Goal: Obtain resource: Download file/media

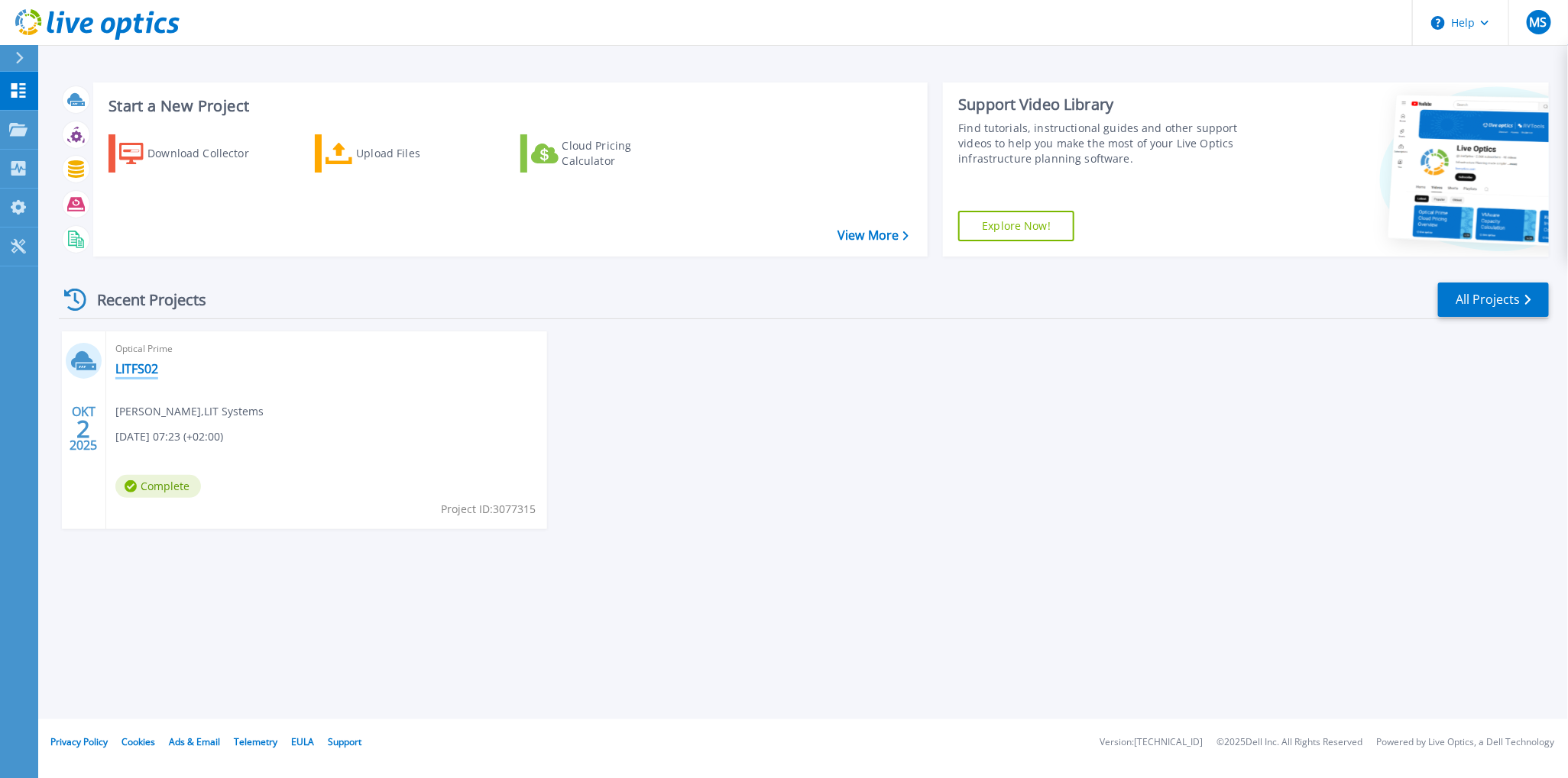
click at [146, 371] on link "LITFS02" at bounding box center [136, 369] width 42 height 15
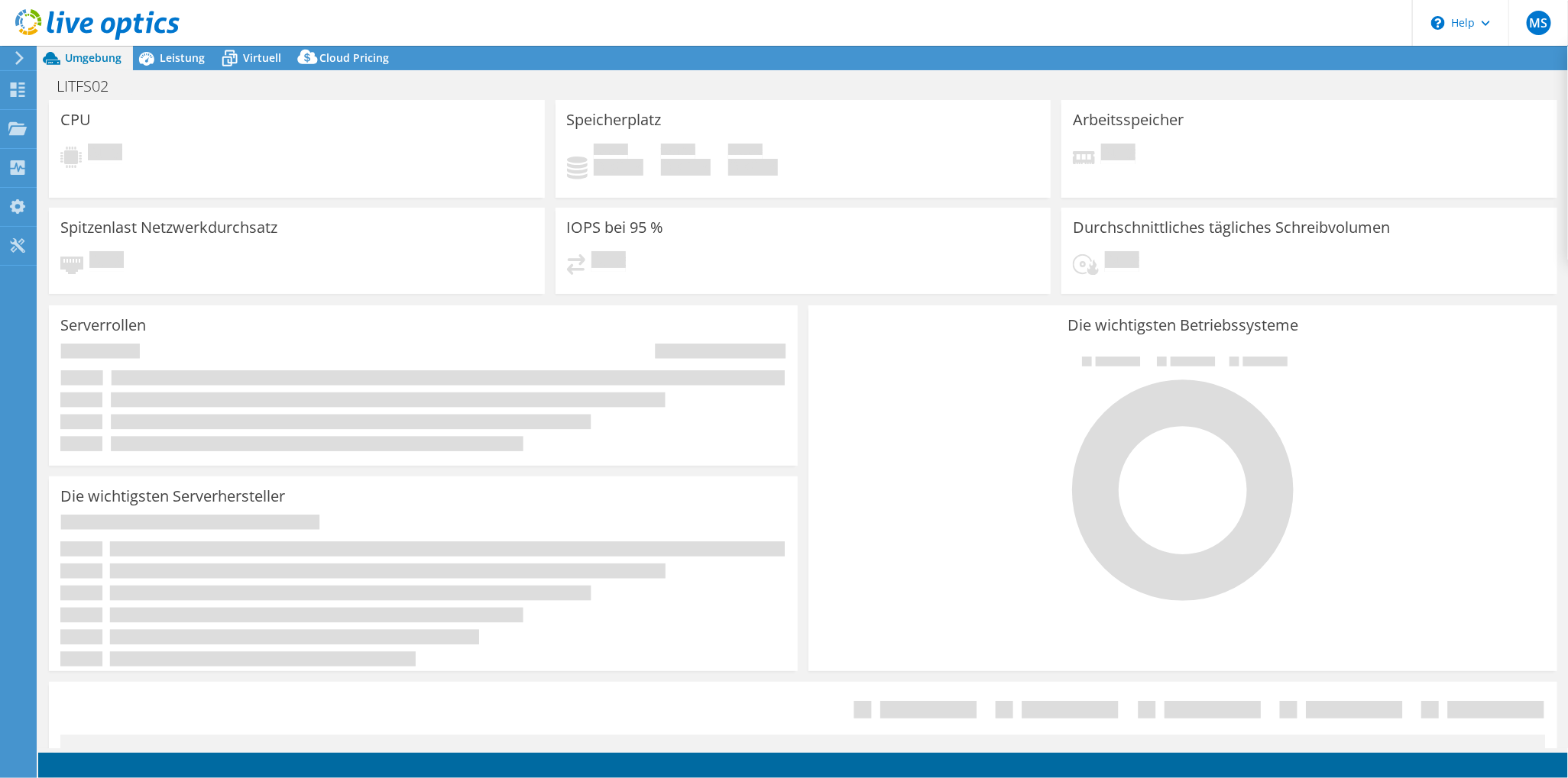
select select "EUFrankfurt"
select select "EUR"
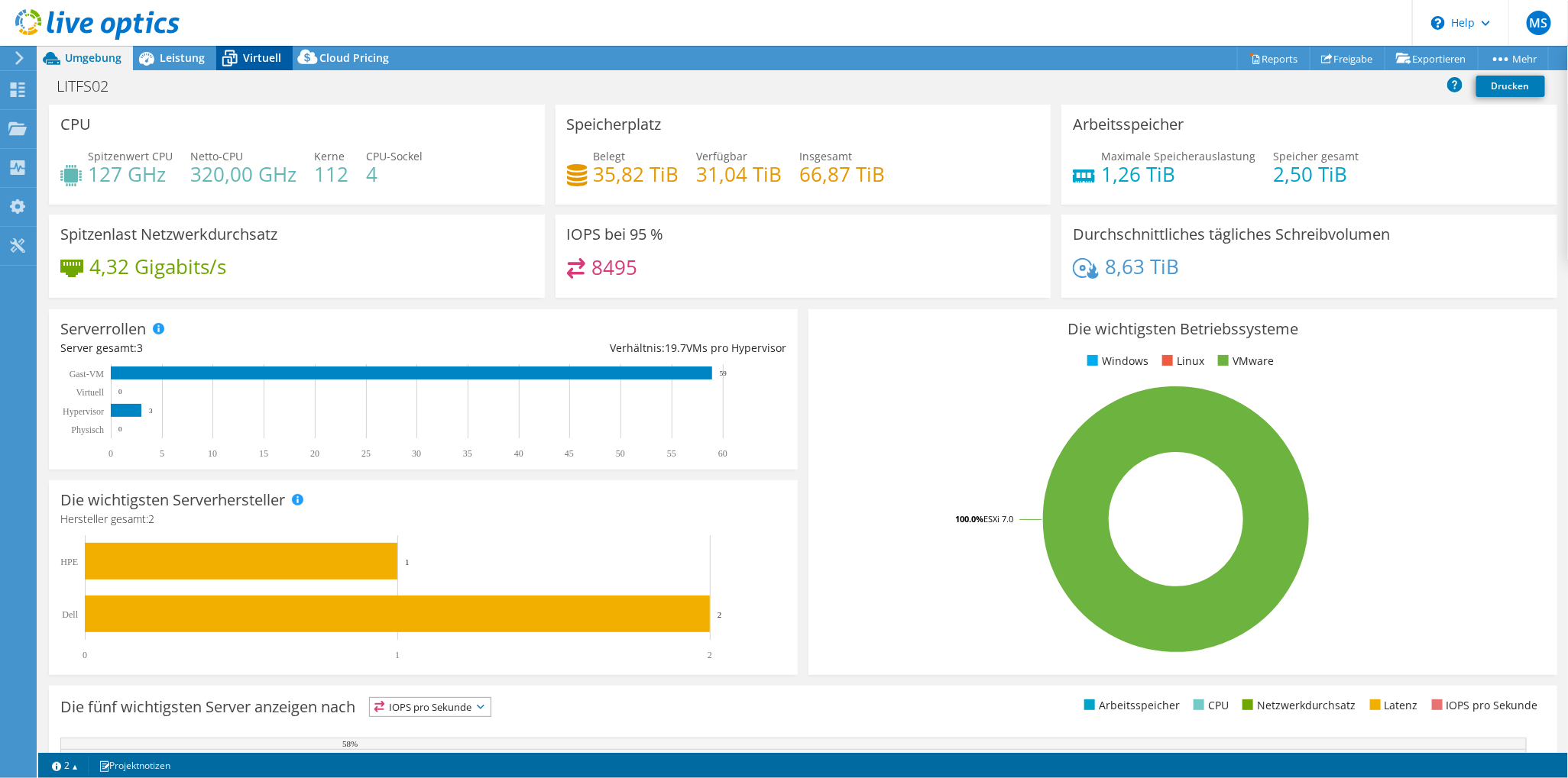
click at [258, 55] on span "Virtuell" at bounding box center [262, 57] width 38 height 14
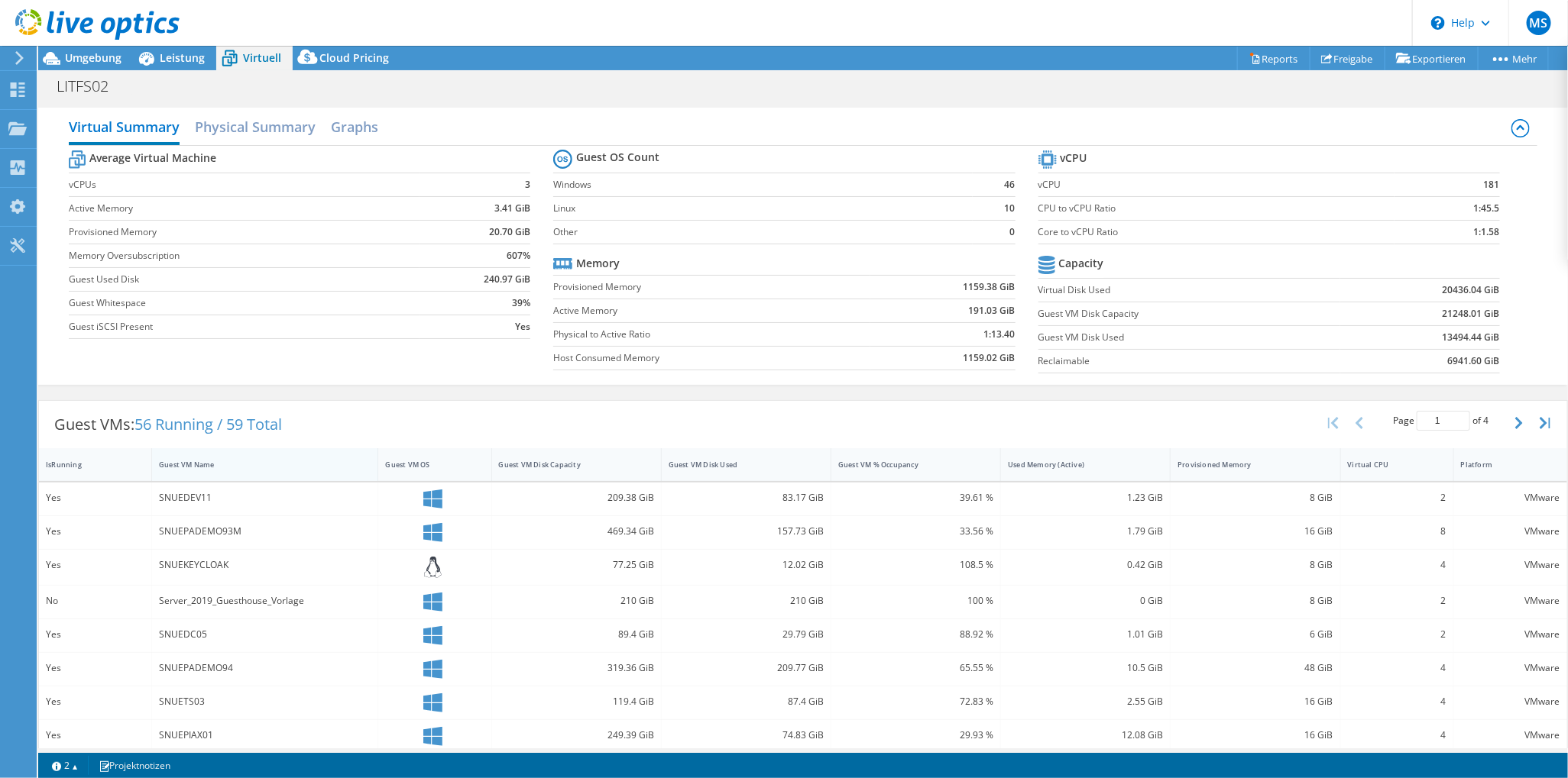
click at [188, 460] on div "Guest VM Name" at bounding box center [256, 465] width 193 height 10
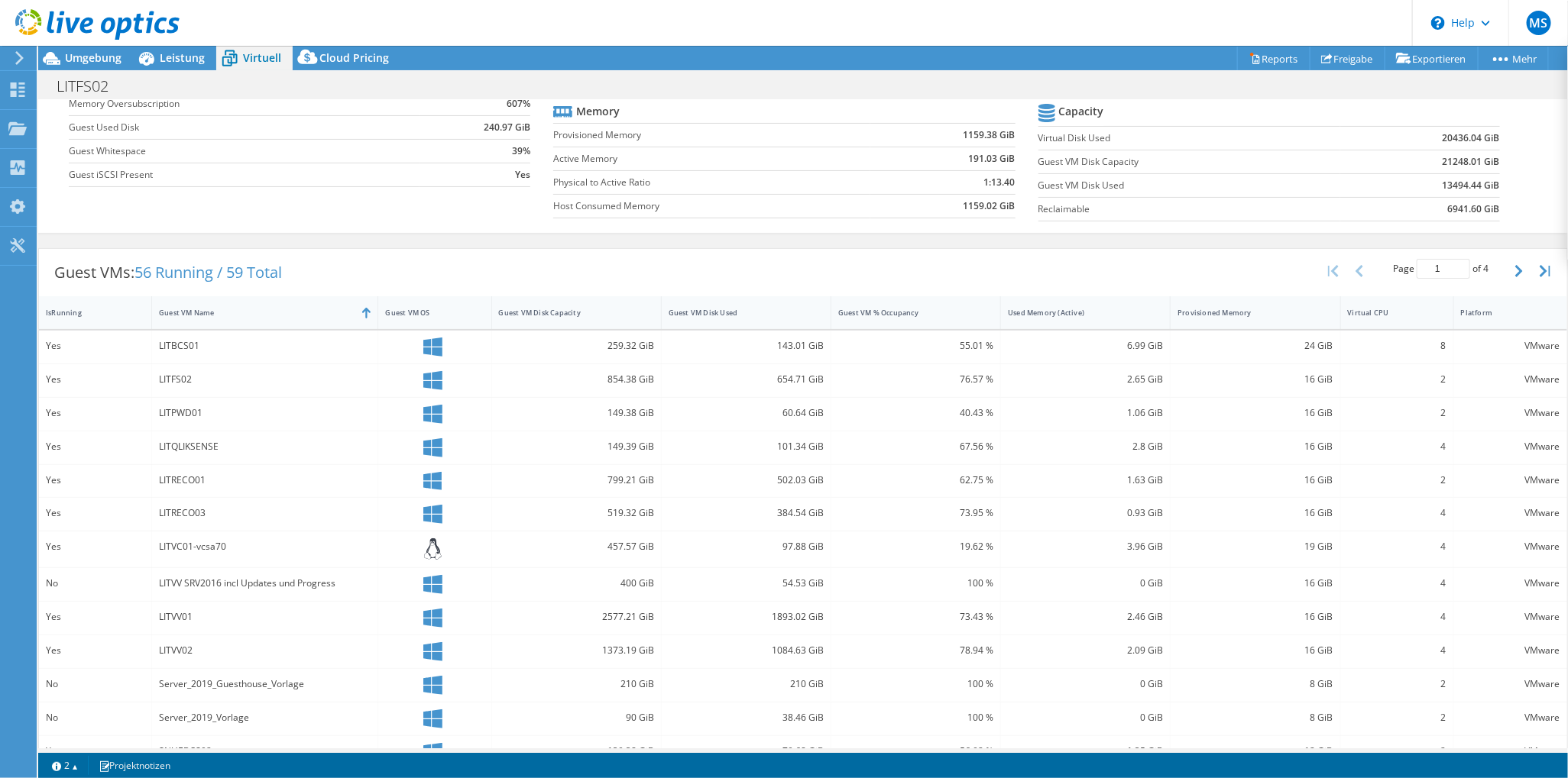
scroll to position [244, 0]
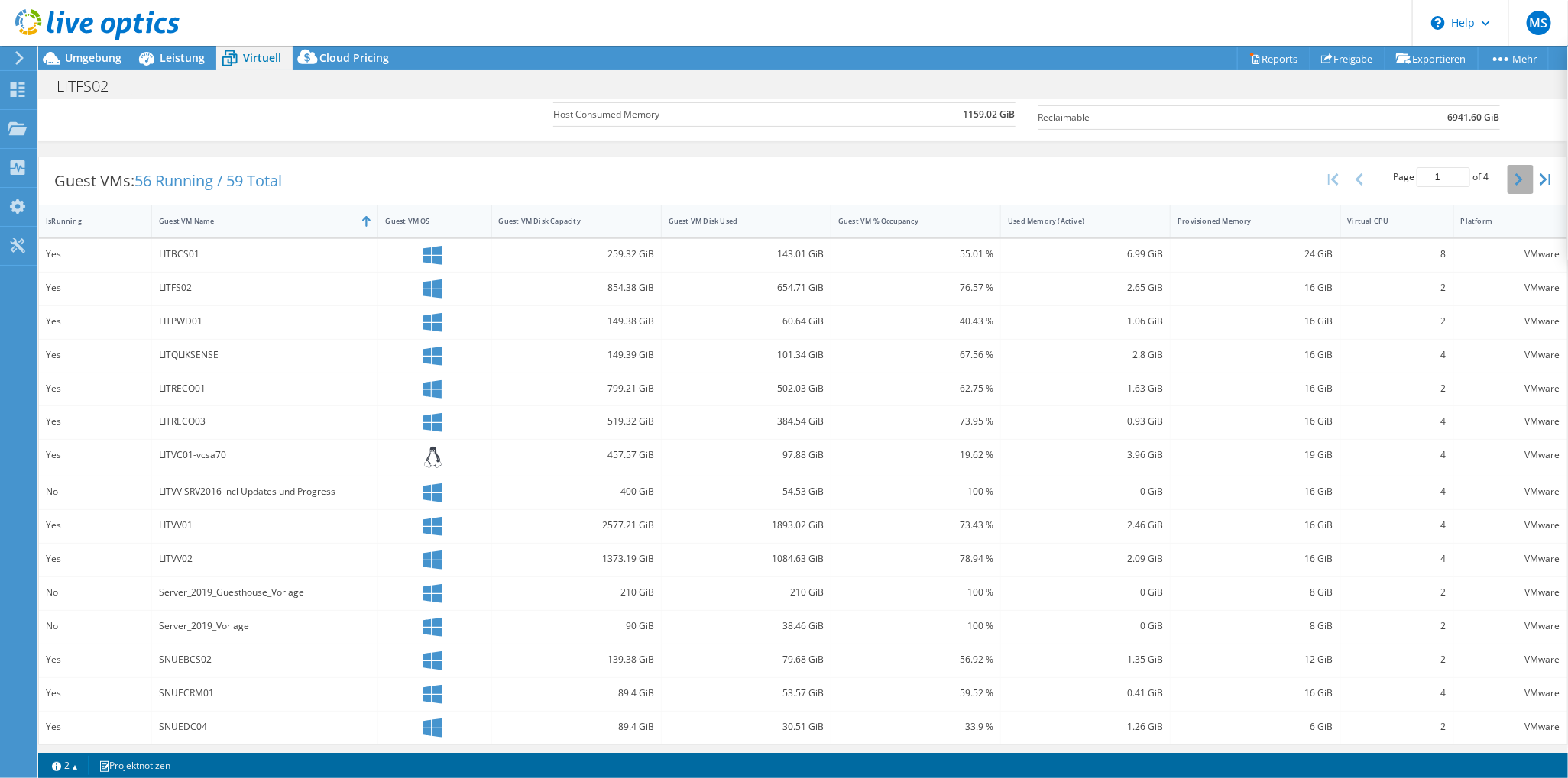
click at [1515, 179] on icon "button" at bounding box center [1518, 179] width 7 height 12
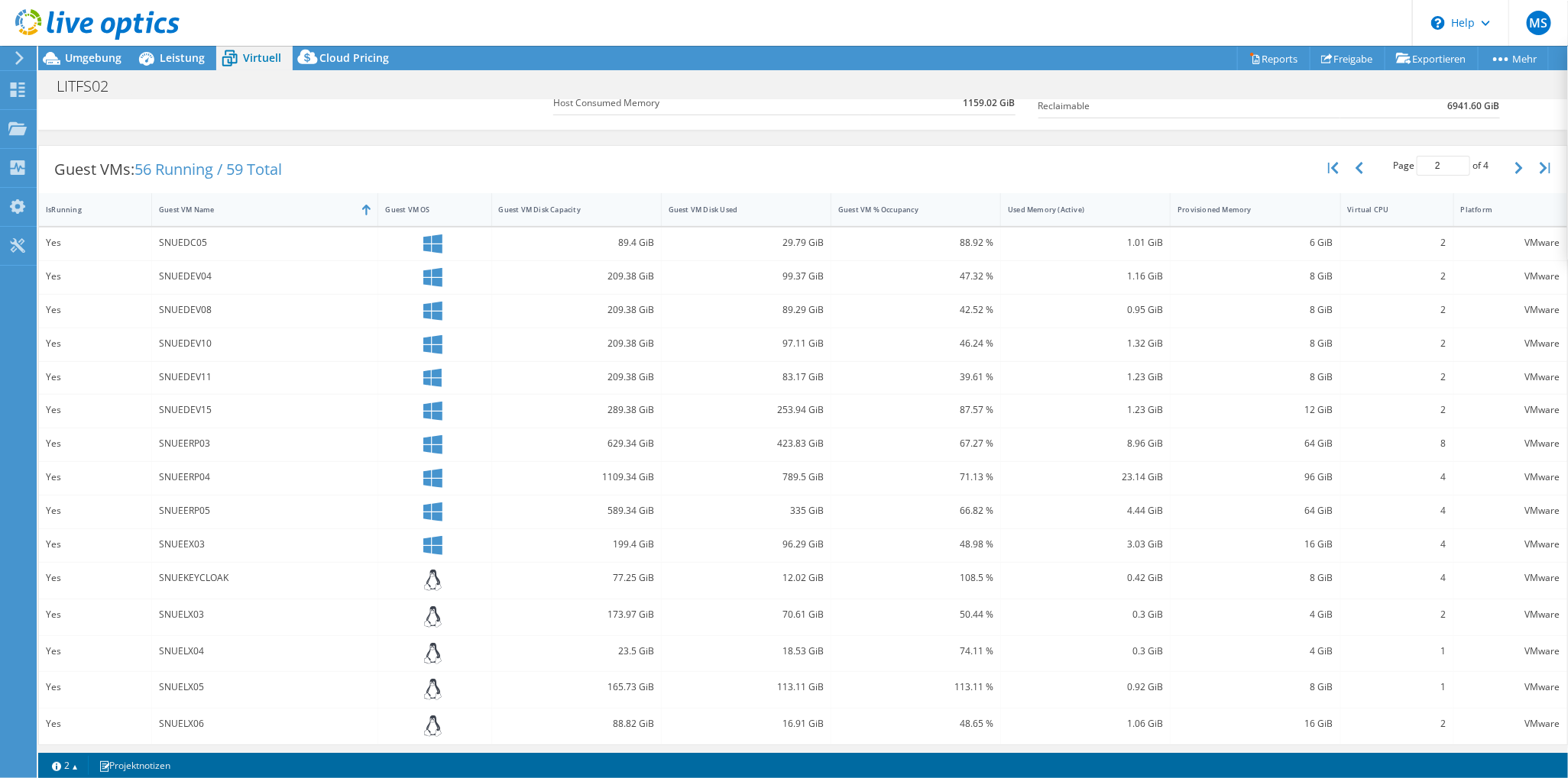
scroll to position [0, 0]
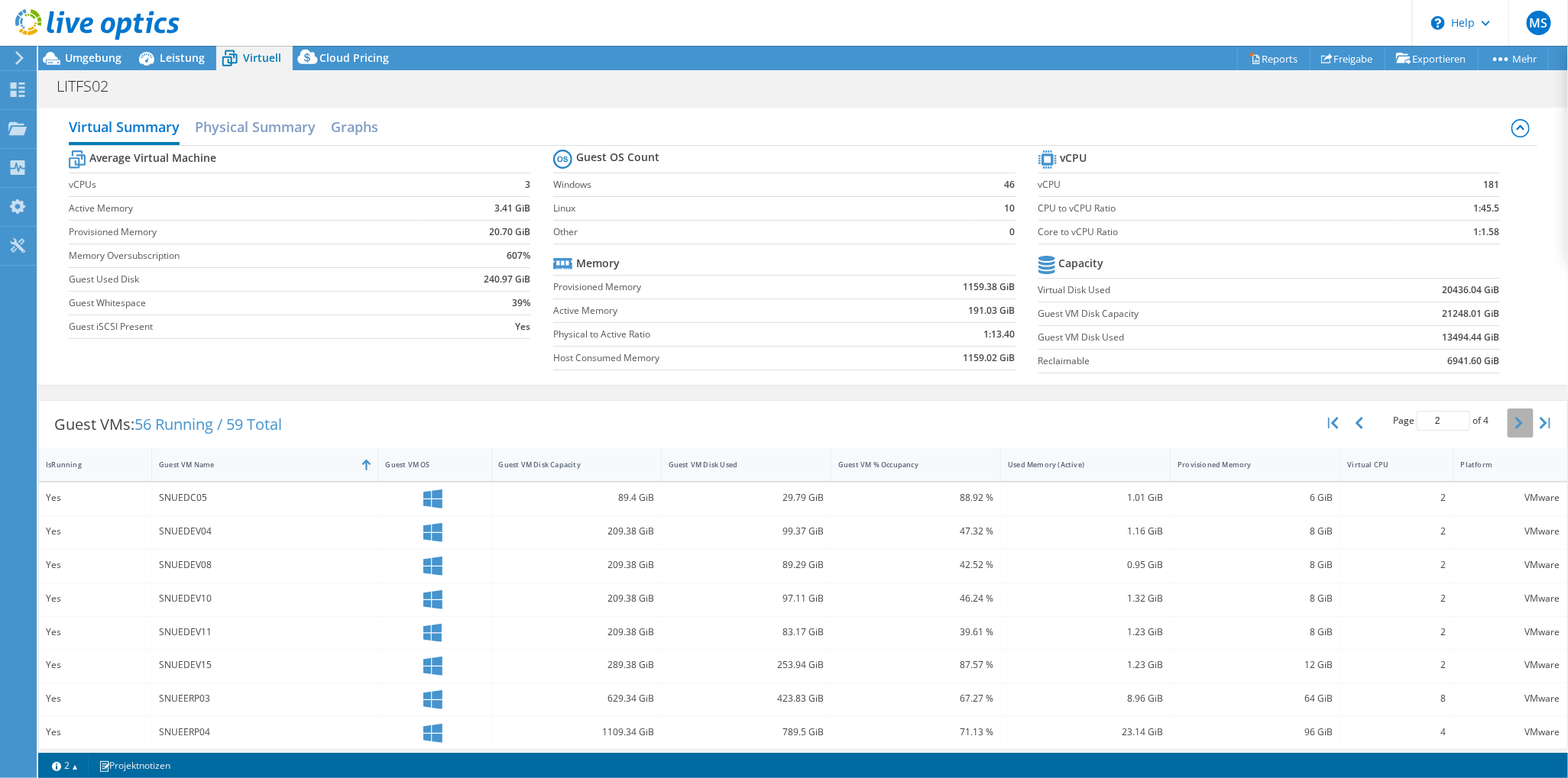
click at [1515, 424] on icon "button" at bounding box center [1518, 423] width 7 height 12
type input "3"
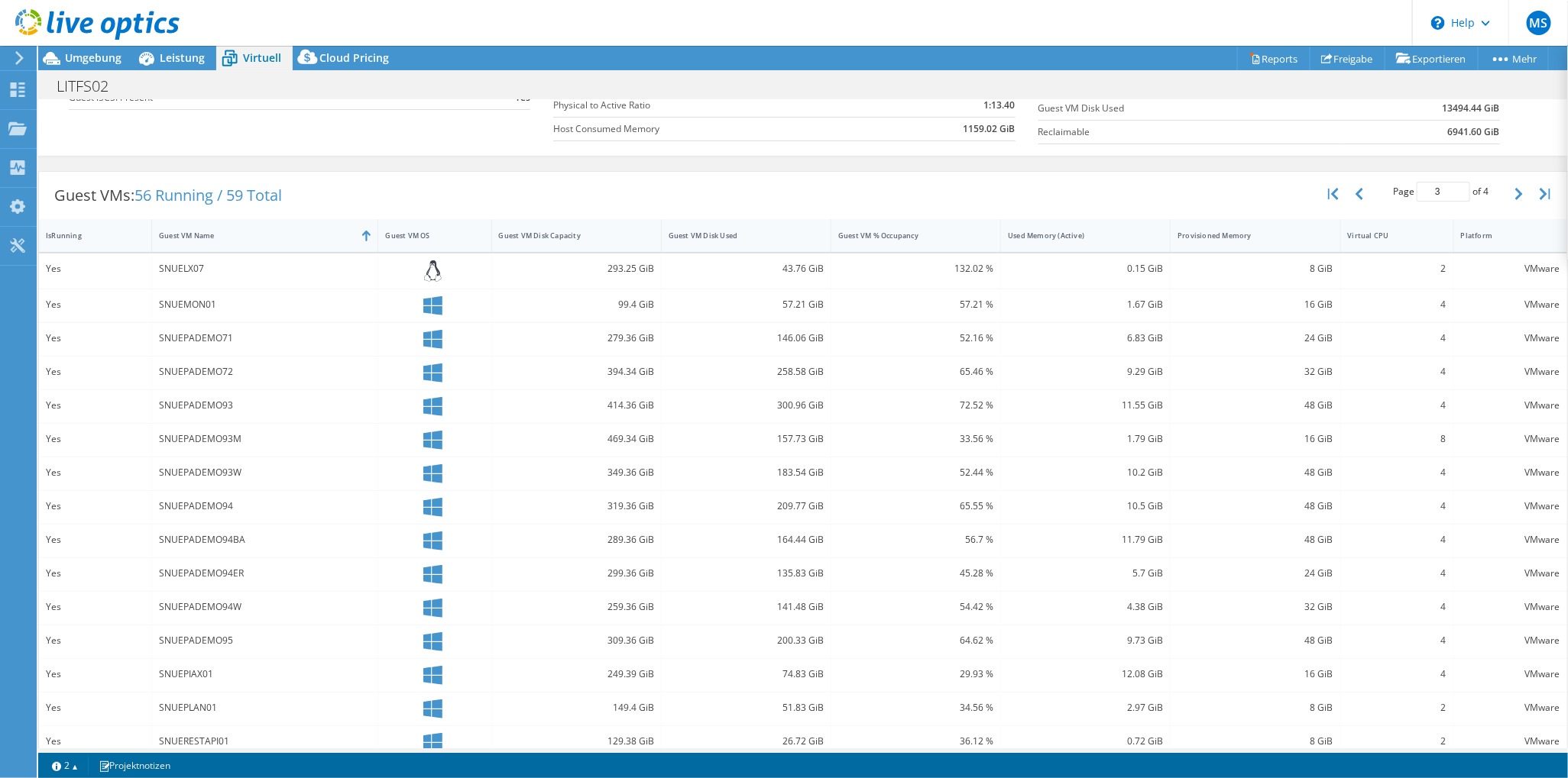
scroll to position [244, 0]
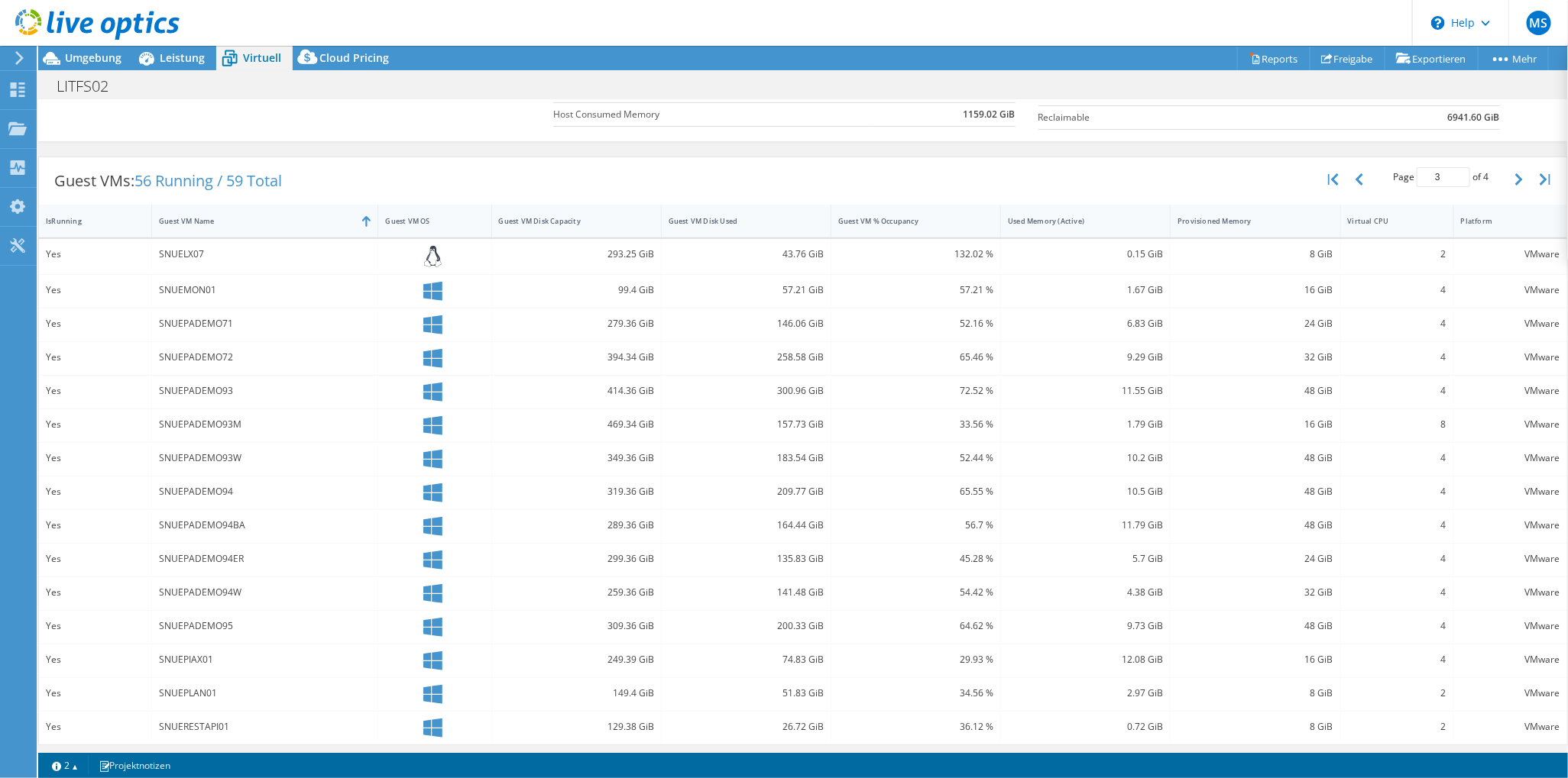
click at [135, 386] on div "Yes" at bounding box center [95, 391] width 98 height 17
drag, startPoint x: 1345, startPoint y: 388, endPoint x: 1364, endPoint y: 388, distance: 19.0
click at [1347, 388] on div "4" at bounding box center [1397, 391] width 98 height 17
click at [1526, 385] on div "VMware" at bounding box center [1510, 391] width 99 height 17
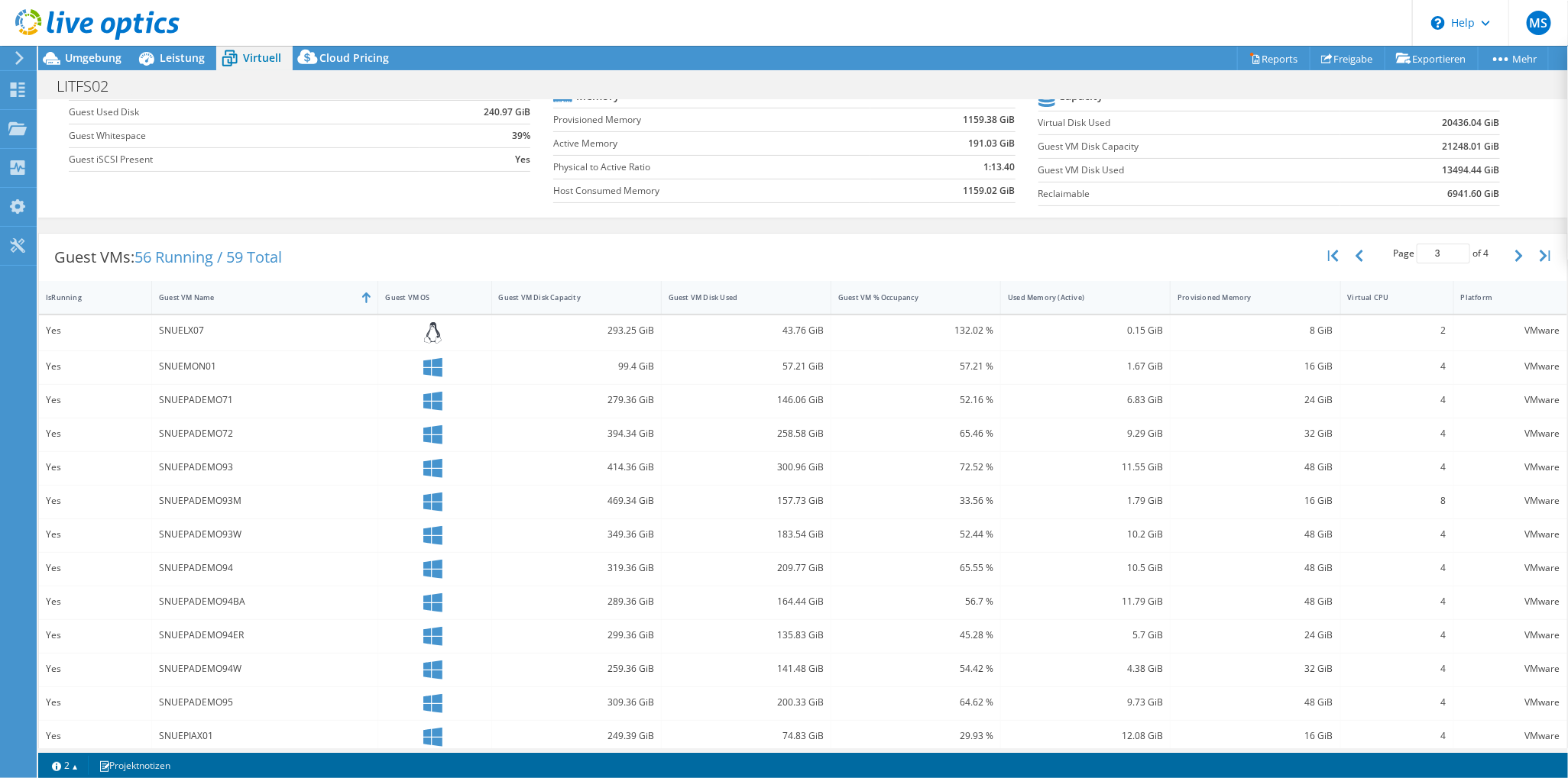
scroll to position [0, 0]
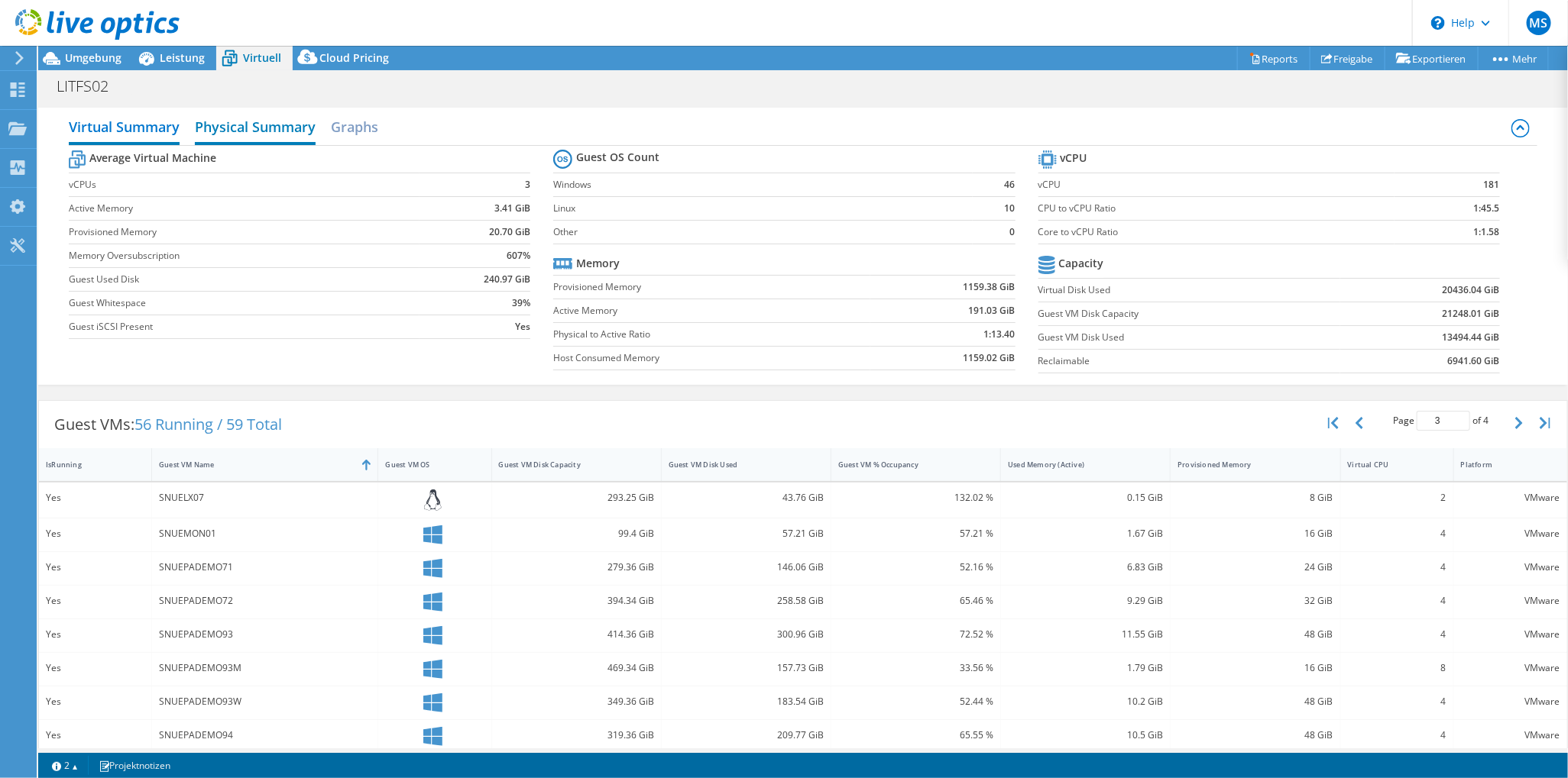
click at [265, 128] on h2 "Physical Summary" at bounding box center [255, 128] width 121 height 33
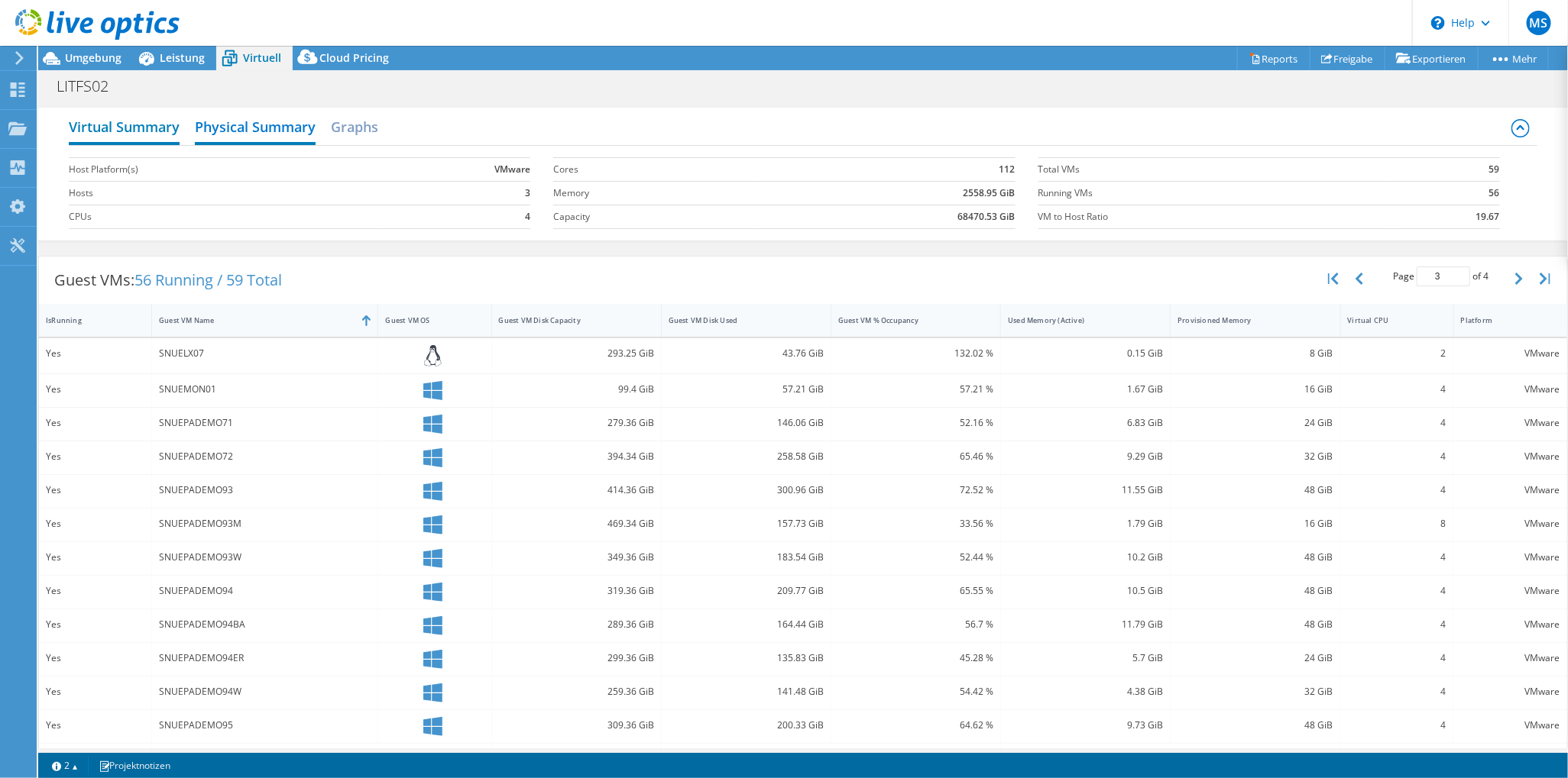
click at [150, 129] on h2 "Virtual Summary" at bounding box center [124, 128] width 111 height 33
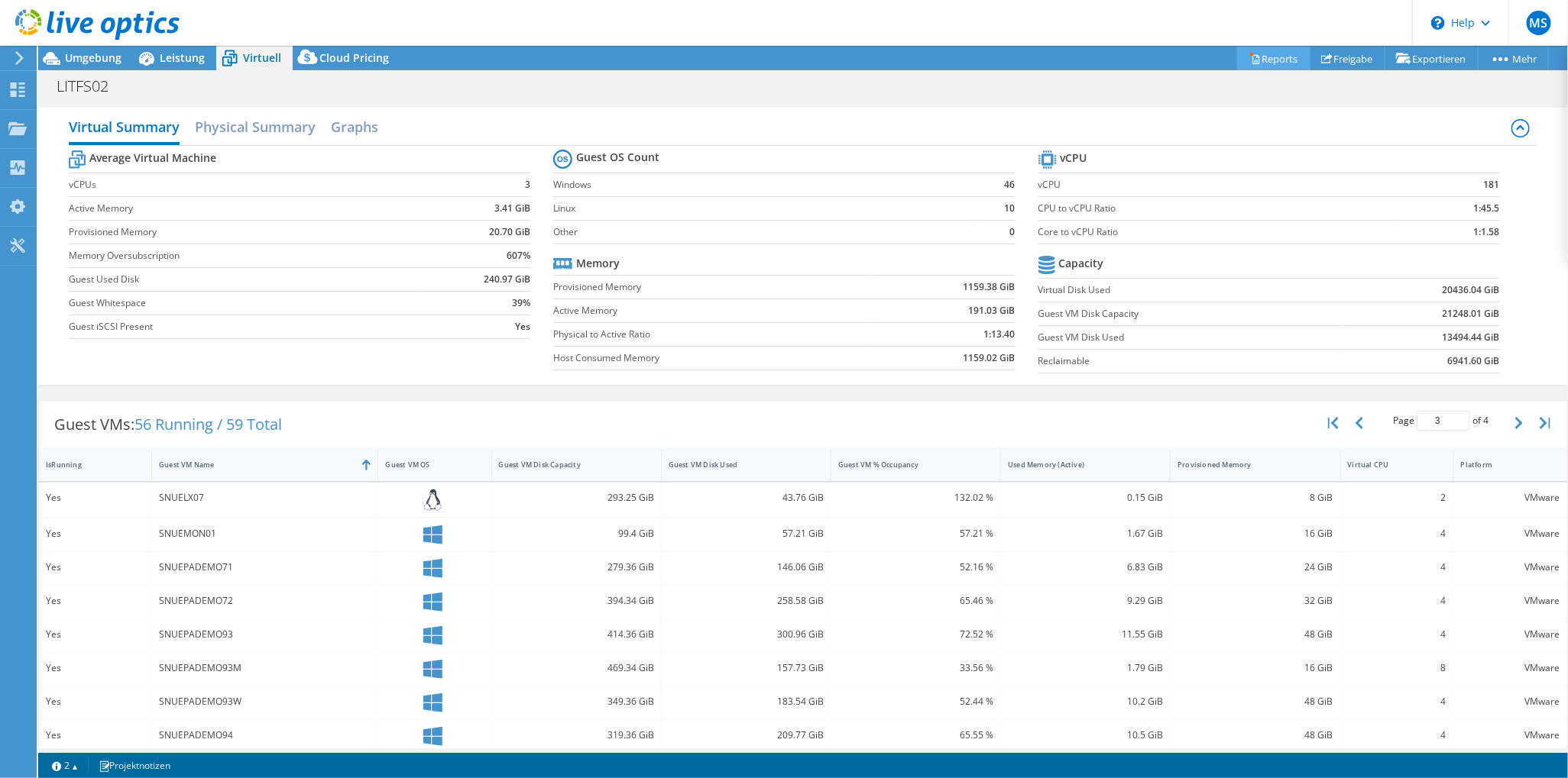
click at [1262, 64] on link "Reports" at bounding box center [1273, 58] width 73 height 23
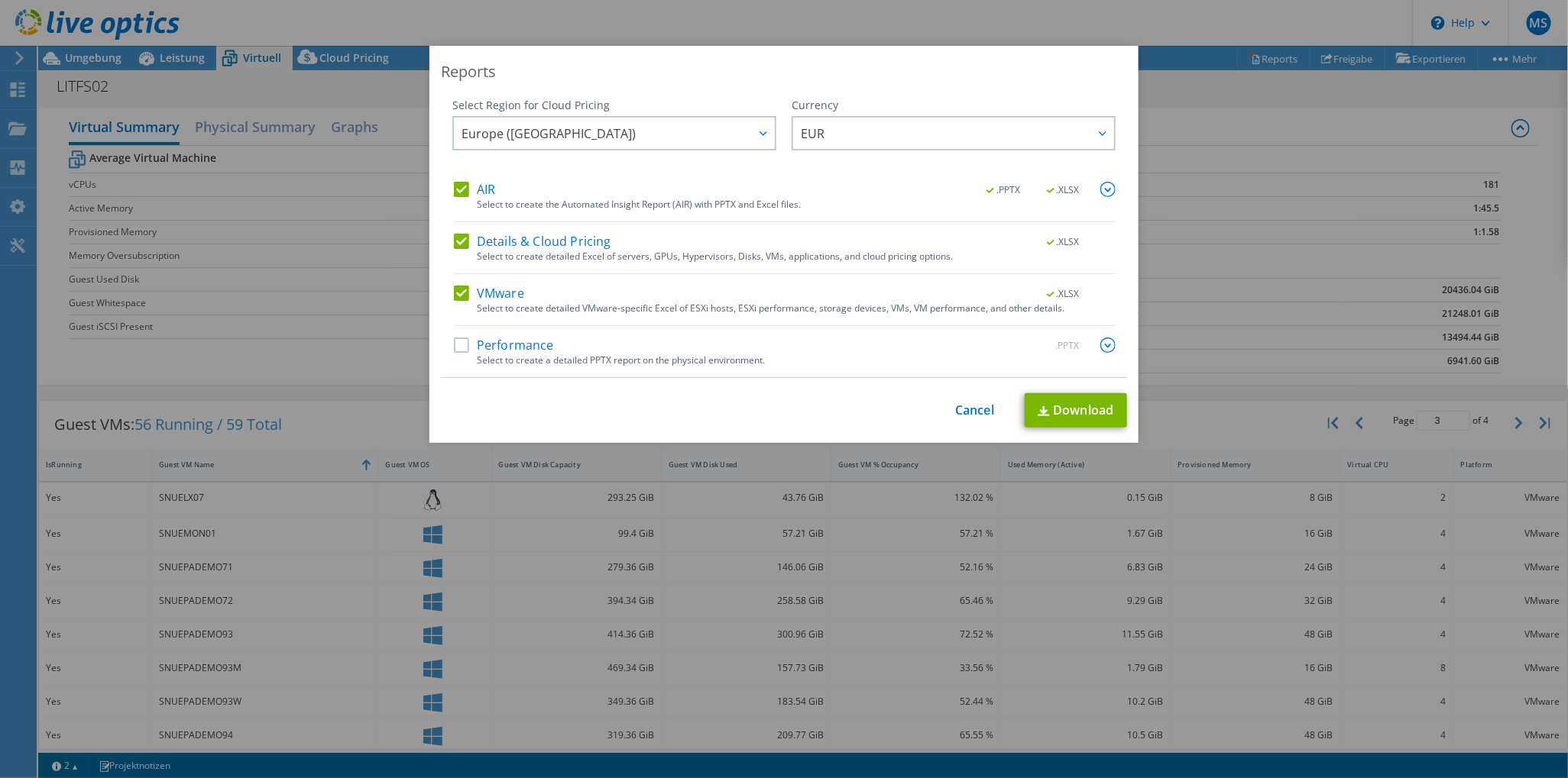
click at [455, 349] on label "Performance" at bounding box center [504, 345] width 100 height 15
click at [0, 0] on input "Performance" at bounding box center [0, 0] width 0 height 0
click at [1082, 412] on link "Download" at bounding box center [1075, 410] width 102 height 34
click at [1183, 387] on div "Reports Select Region for Cloud Pricing Asia Pacific ([GEOGRAPHIC_DATA]) [GEOGR…" at bounding box center [784, 389] width 1568 height 686
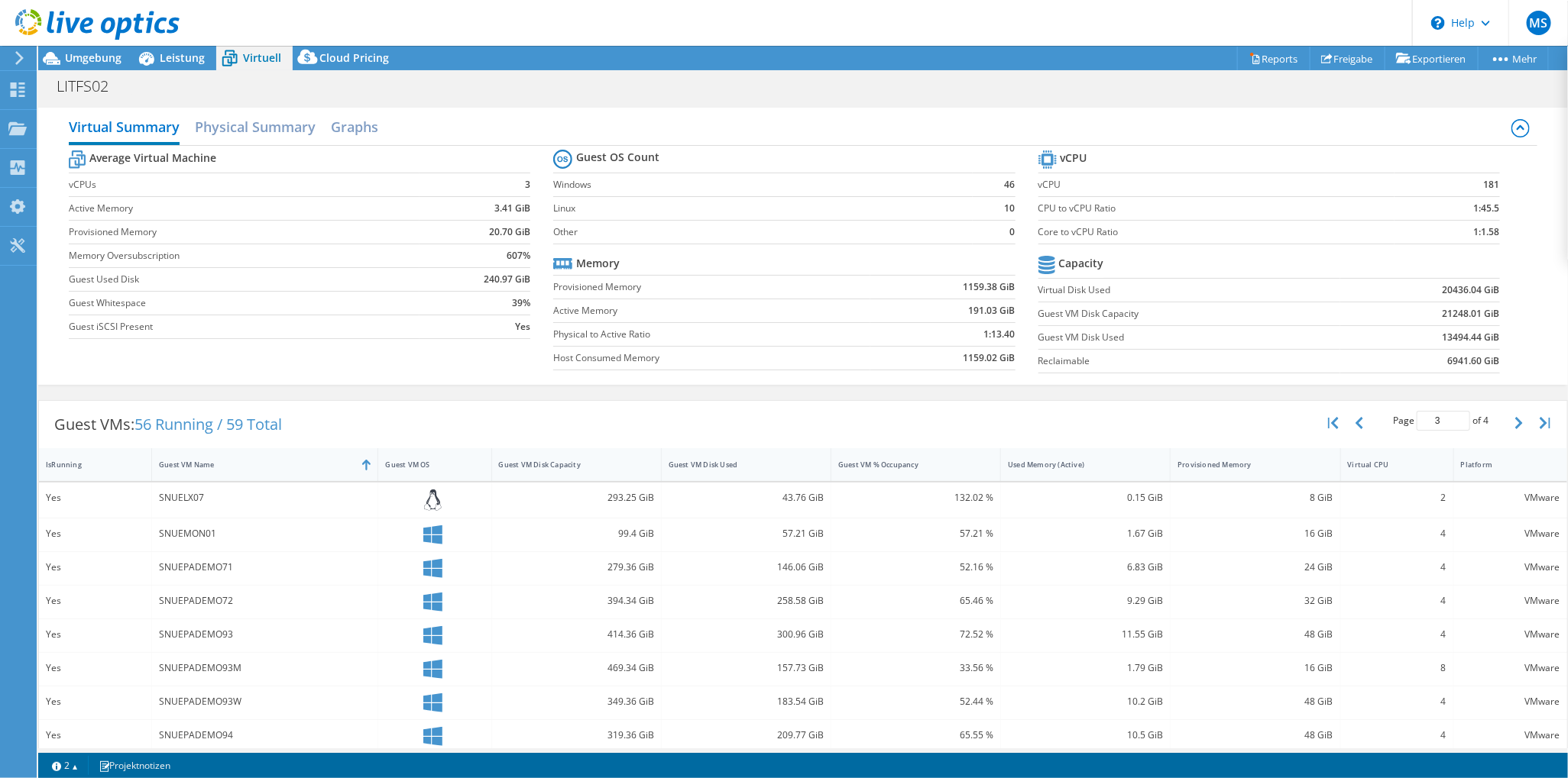
click at [534, 388] on div "Virtual Summary Physical Summary Graphs Average Virtual Machine vCPUs 3 Active …" at bounding box center [803, 246] width 1530 height 293
click at [364, 57] on span "Cloud Pricing" at bounding box center [355, 57] width 70 height 14
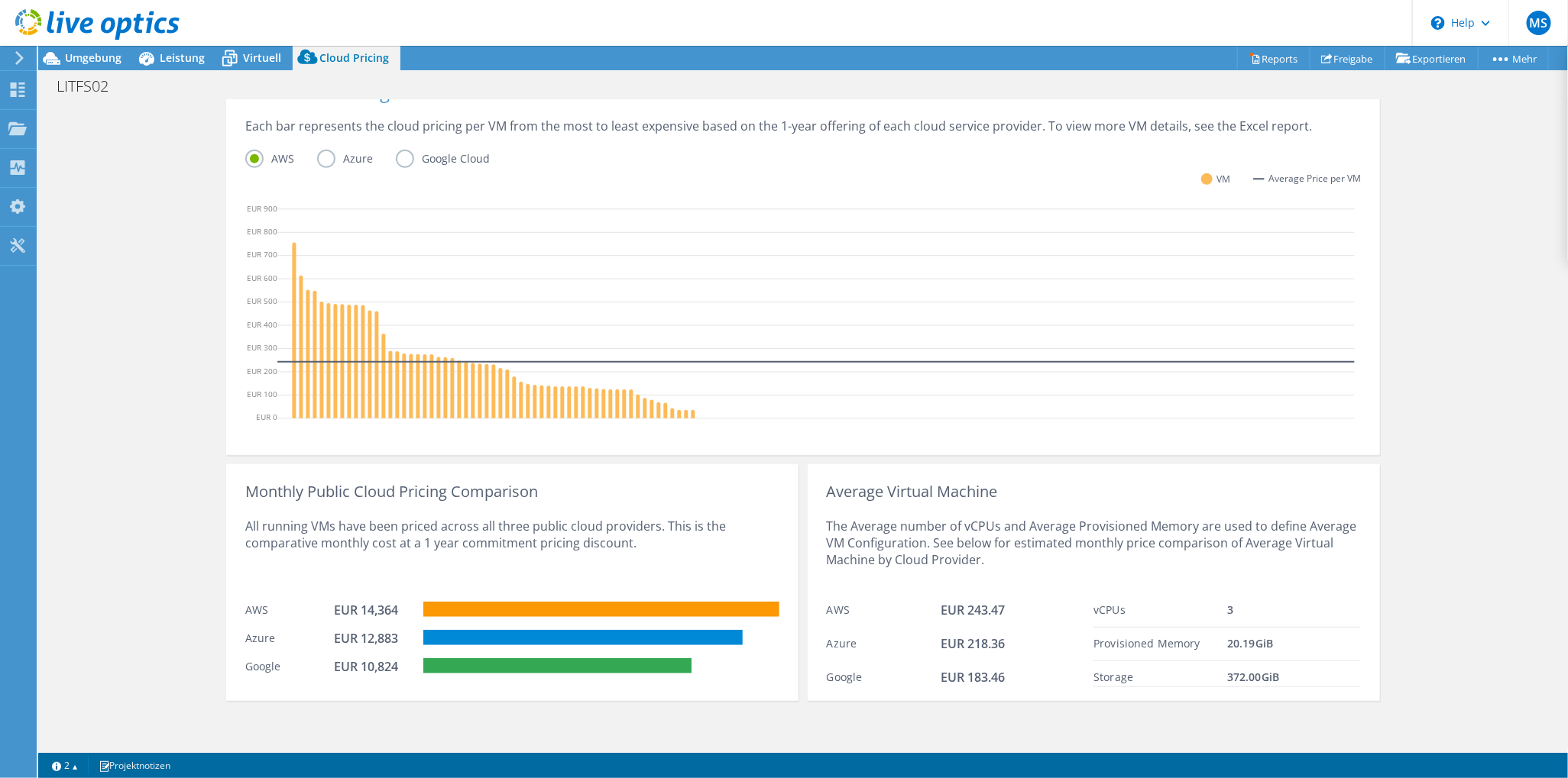
scroll to position [315, 0]
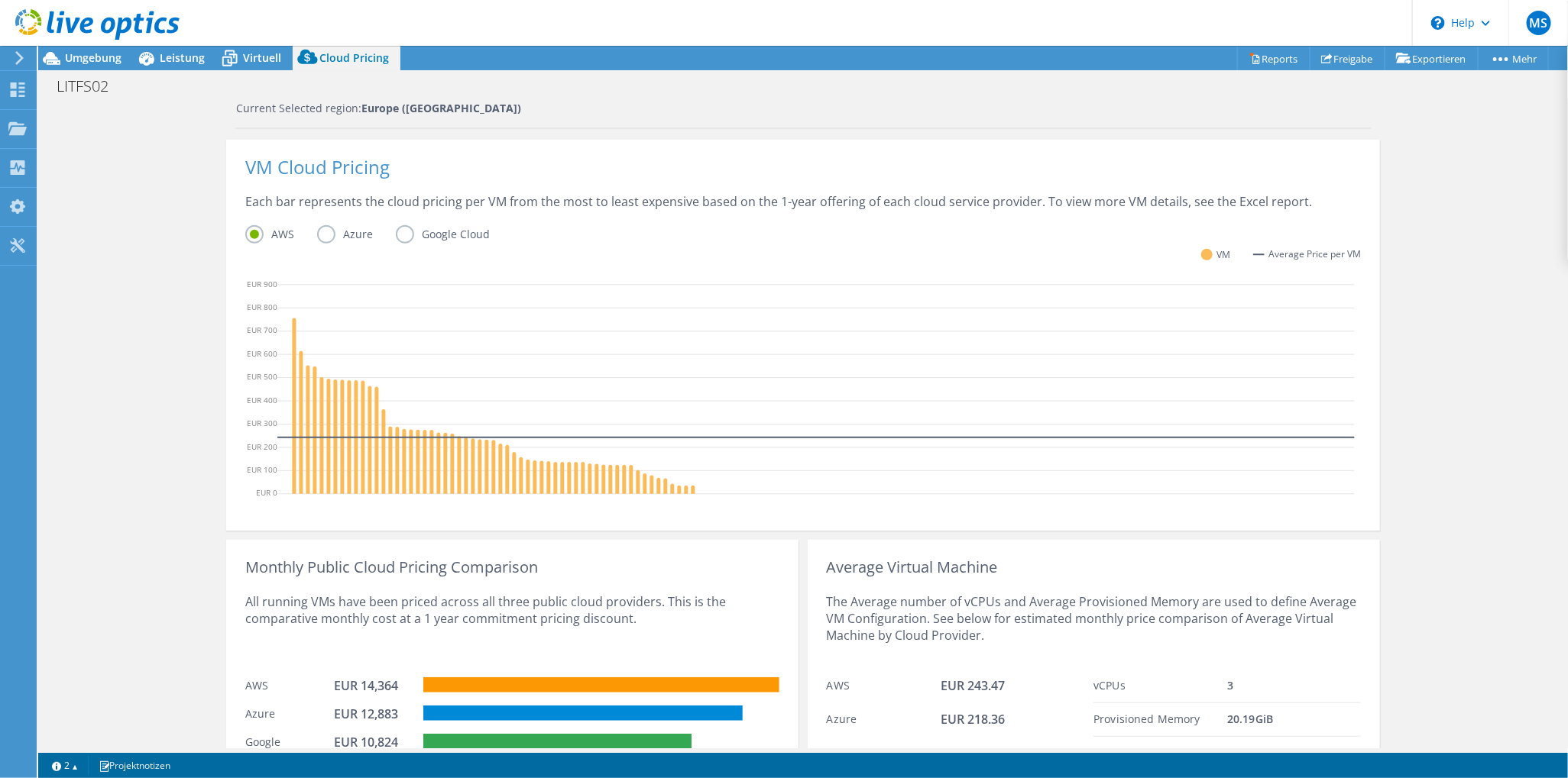
click at [429, 237] on label "Google Cloud" at bounding box center [454, 235] width 117 height 18
click at [0, 0] on input "Google Cloud" at bounding box center [0, 0] width 0 height 0
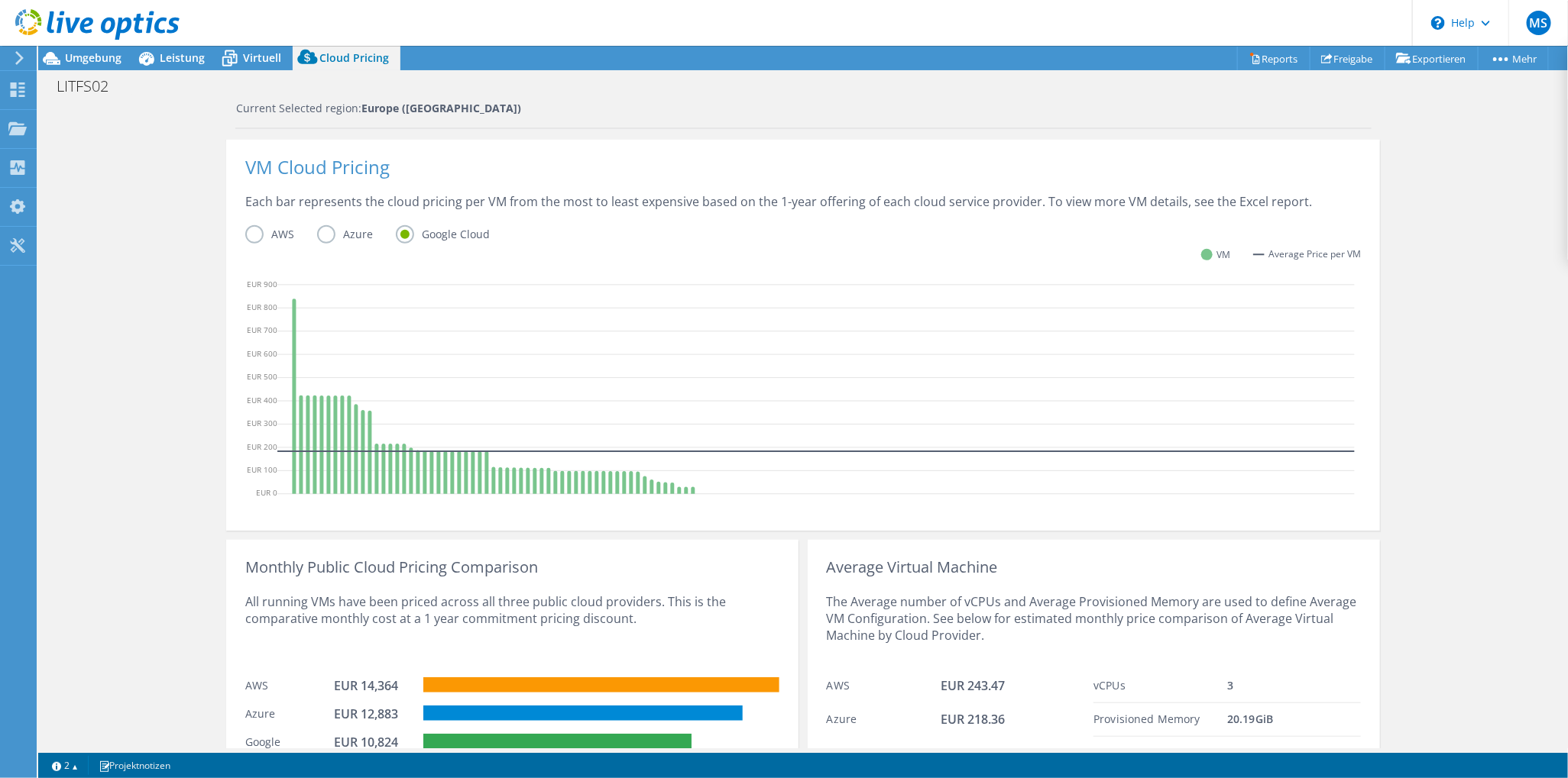
click at [325, 225] on label "Azure" at bounding box center [356, 235] width 79 height 18
click at [0, 0] on input "Azure" at bounding box center [0, 0] width 0 height 0
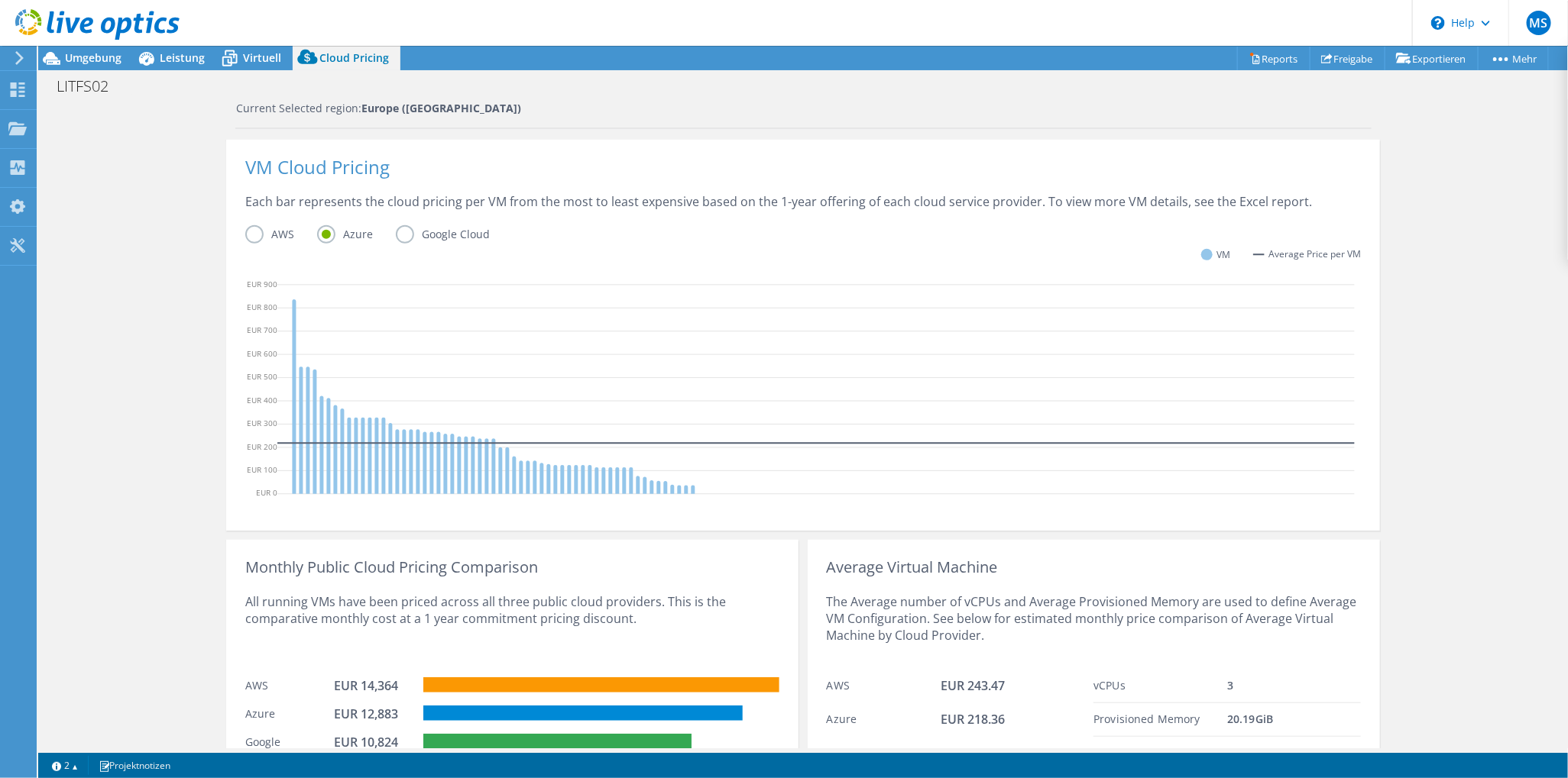
click at [254, 228] on label "AWS" at bounding box center [281, 235] width 72 height 18
click at [0, 0] on input "AWS" at bounding box center [0, 0] width 0 height 0
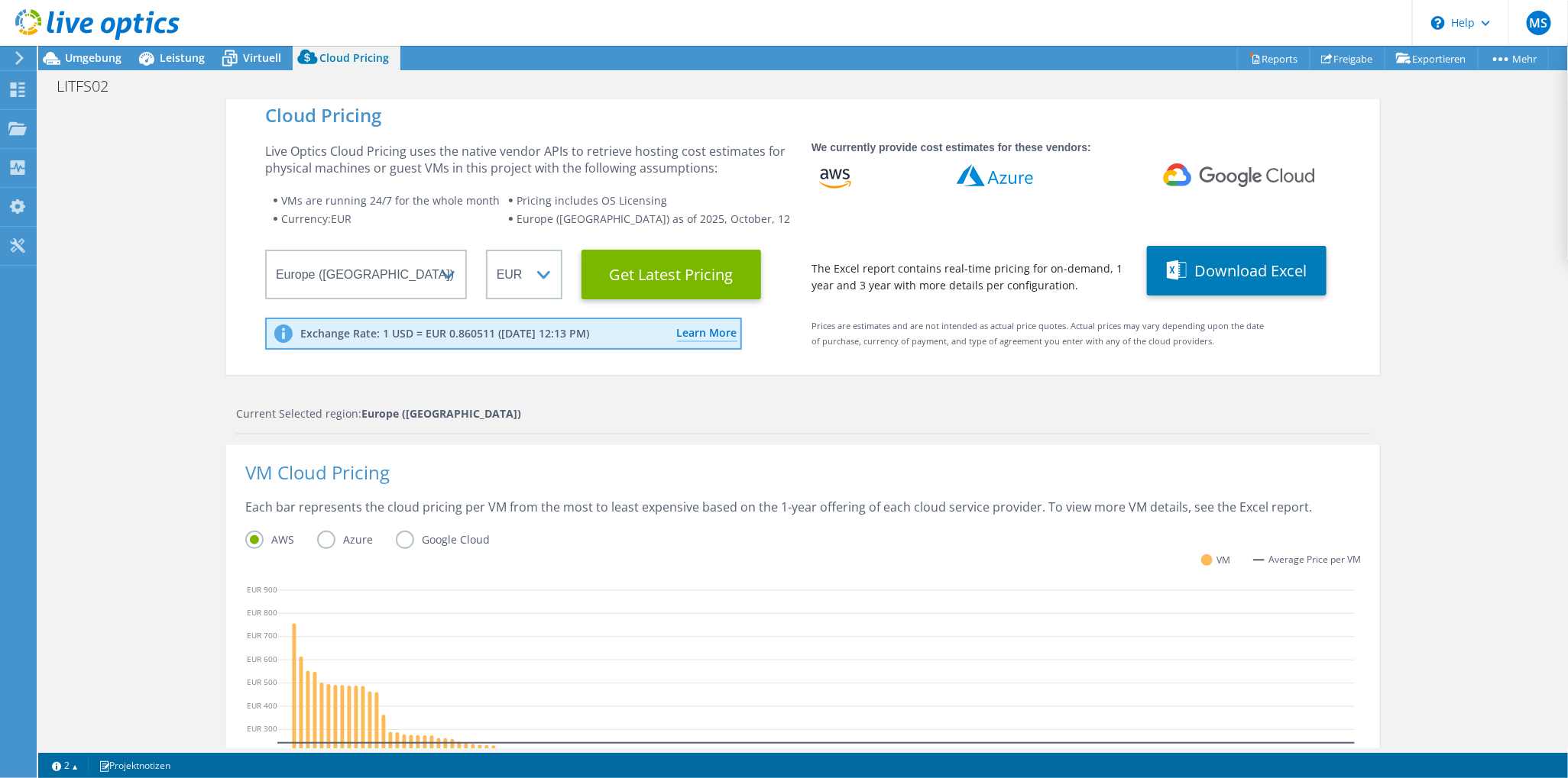
scroll to position [0, 0]
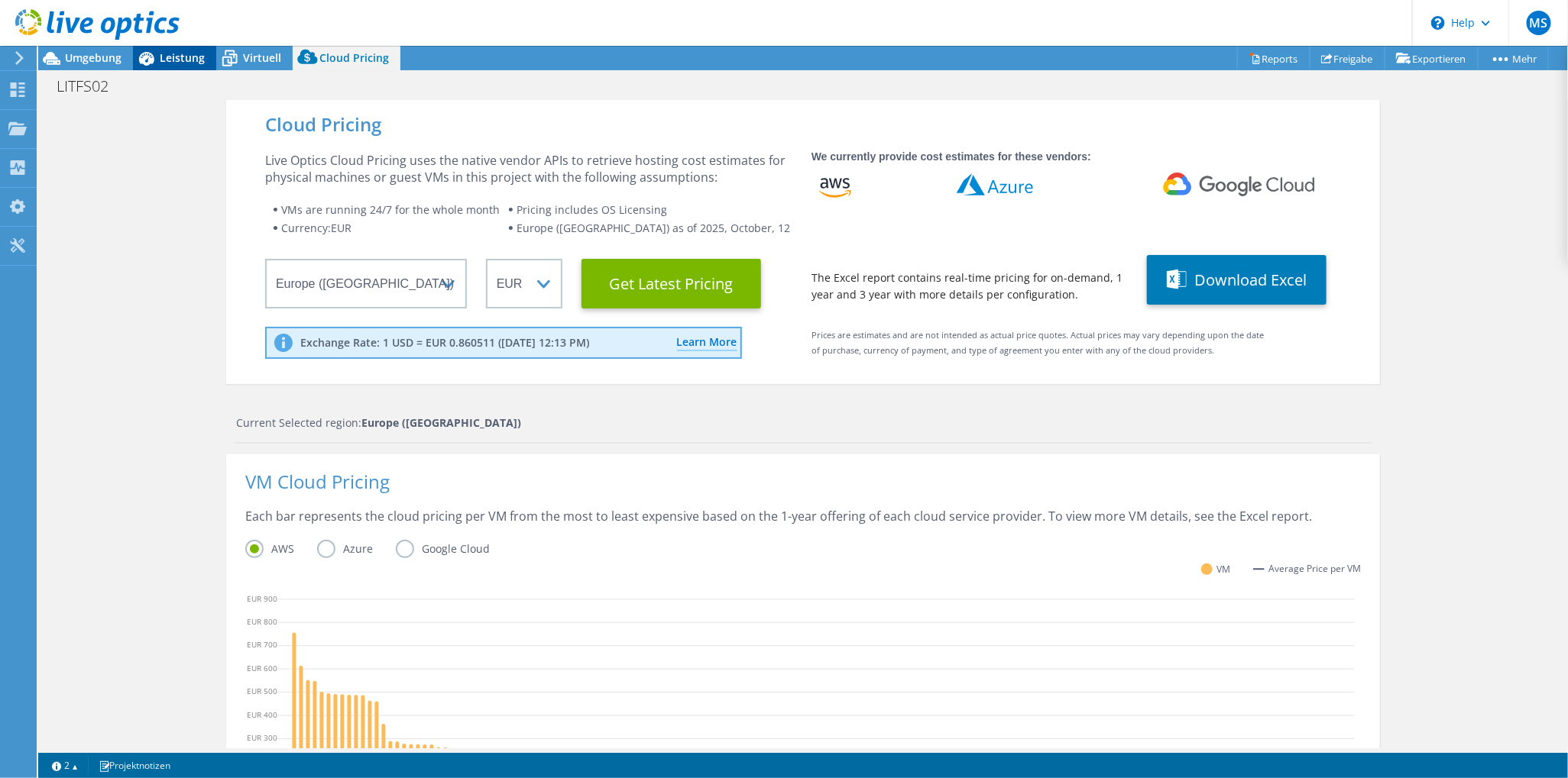
click at [157, 58] on icon at bounding box center [146, 58] width 27 height 27
